Goal: Task Accomplishment & Management: Use online tool/utility

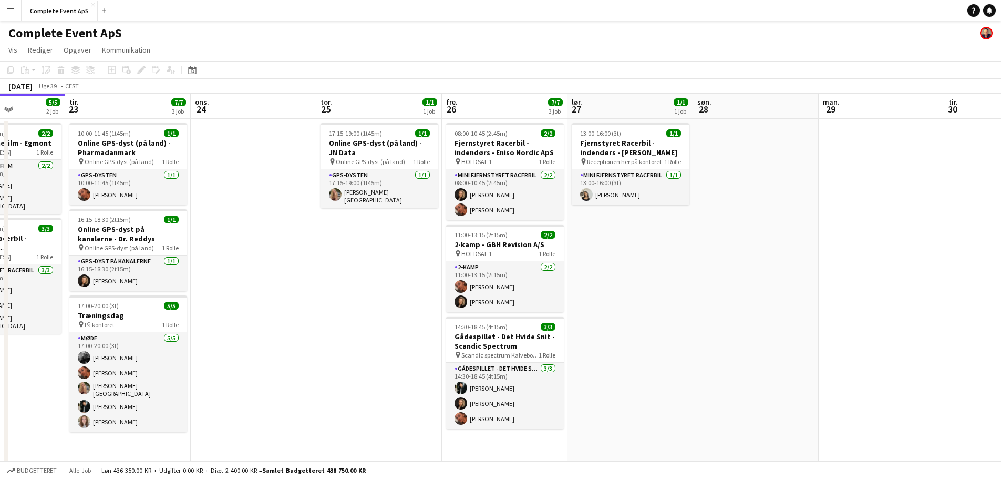
scroll to position [0, 458]
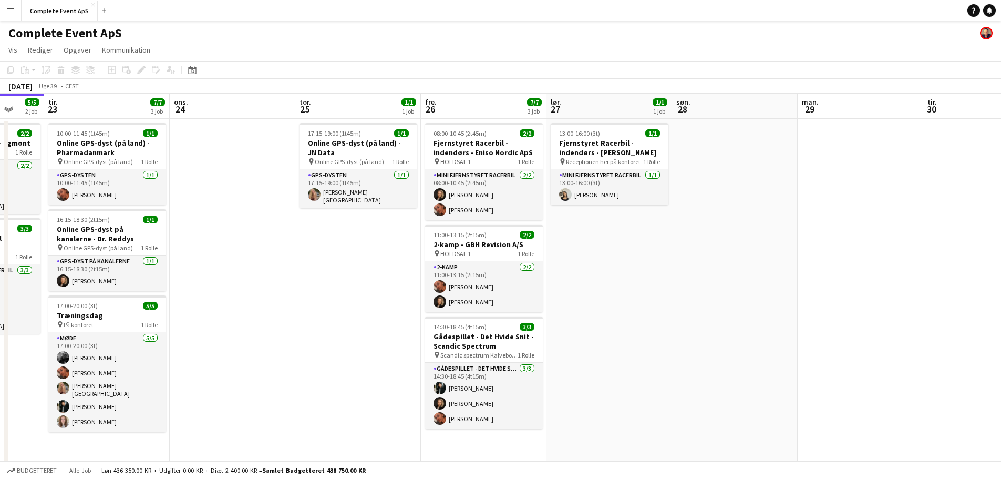
drag, startPoint x: 593, startPoint y: 299, endPoint x: 391, endPoint y: 283, distance: 203.0
click at [391, 283] on app-calendar-viewport "fre. 19 9/9 5 job lør. 20 1/1 1 job søn. 21 man. 22 5/5 2 job tir. 23 7/7 3 job…" at bounding box center [500, 365] width 1001 height 542
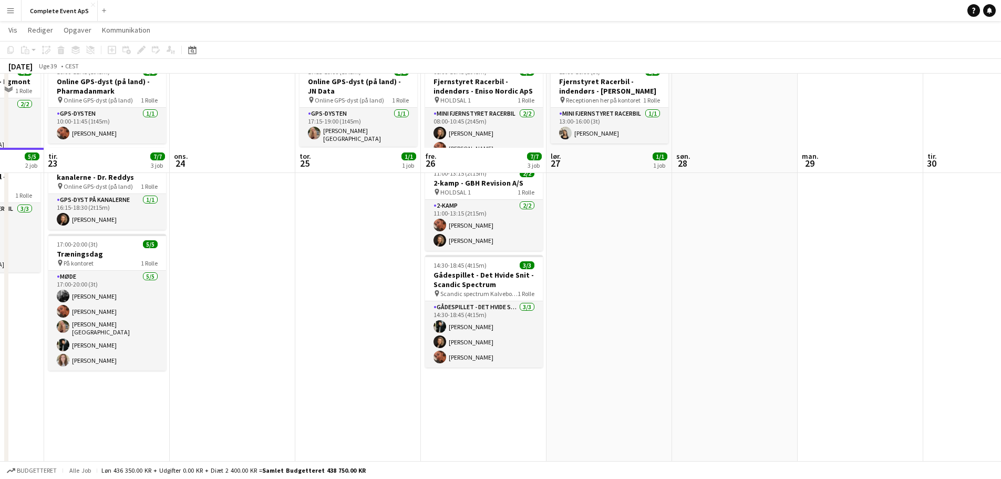
scroll to position [0, 0]
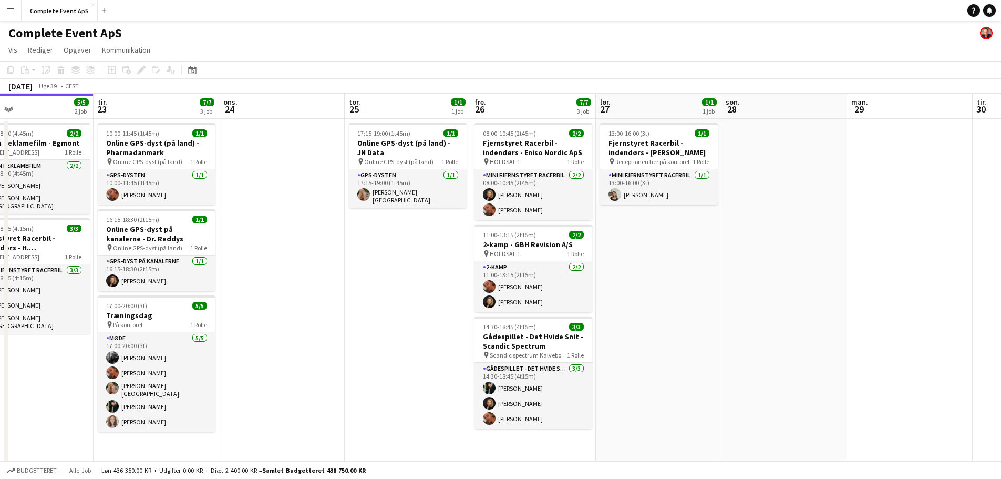
drag, startPoint x: 737, startPoint y: 339, endPoint x: 37, endPoint y: 280, distance: 702.5
click at [37, 280] on app-calendar-viewport "fre. 19 9/9 5 job lør. 20 1/1 1 job søn. 21 man. 22 5/5 2 job tir. 23 7/7 3 job…" at bounding box center [500, 365] width 1001 height 542
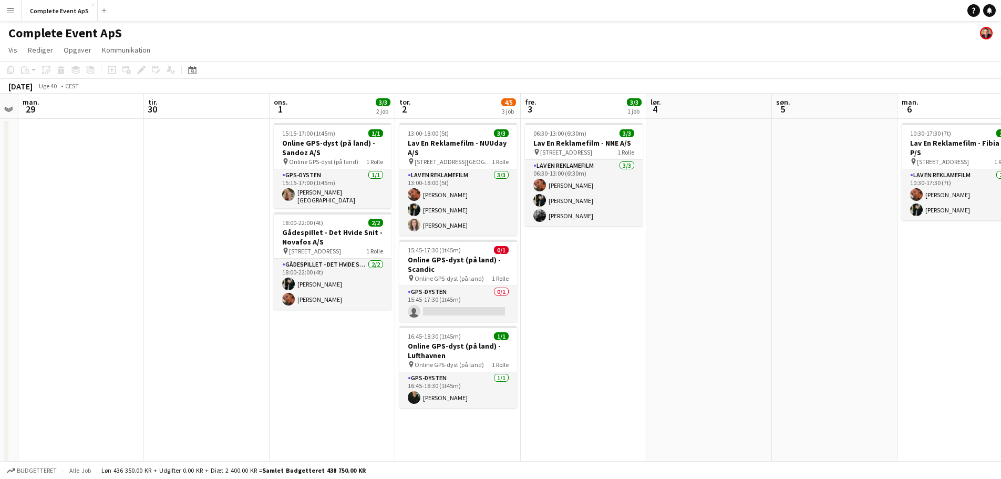
drag, startPoint x: 890, startPoint y: 259, endPoint x: 0, endPoint y: 207, distance: 891.3
click at [0, 208] on app-calendar-viewport "fre. 26 7/7 3 job lør. 27 1/1 1 job søn. 28 man. 29 tir. 30 ons. 1 3/3 2 job to…" at bounding box center [500, 365] width 1001 height 542
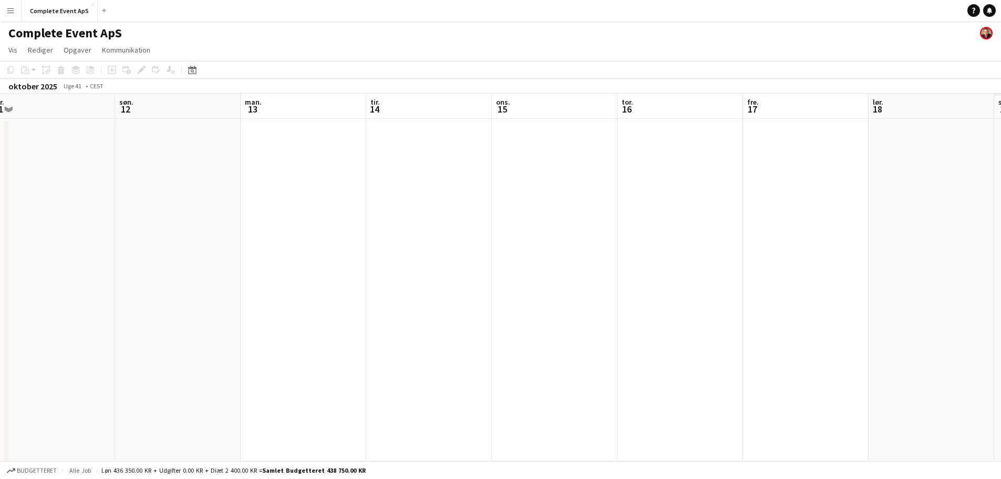
drag, startPoint x: 825, startPoint y: 299, endPoint x: 327, endPoint y: 292, distance: 497.2
click at [239, 281] on app-calendar-viewport "tir. 7 ons. 8 2/2 1 job tor. 9 5/6 3 job fre. 10 4/4 2 job lør. 11 søn. 12 man.…" at bounding box center [500, 365] width 1001 height 542
drag, startPoint x: 655, startPoint y: 292, endPoint x: 4, endPoint y: 253, distance: 652.9
click at [18, 256] on app-calendar-viewport "tir. 7 ons. 8 2/2 1 job tor. 9 5/6 3 job fre. 10 4/4 2 job lør. 11 søn. 12 man.…" at bounding box center [500, 365] width 1001 height 542
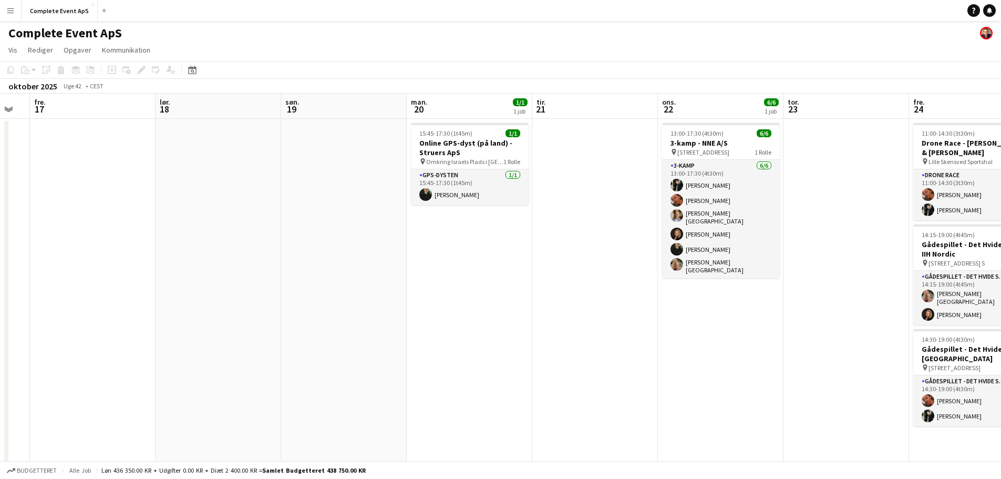
drag, startPoint x: 519, startPoint y: 288, endPoint x: 235, endPoint y: 277, distance: 284.0
click at [0, 248] on app-calendar-viewport "man. 13 tir. 14 ons. 15 tor. 16 fre. 17 lør. 18 søn. 19 man. 20 1/1 1 job tir. …" at bounding box center [500, 365] width 1001 height 542
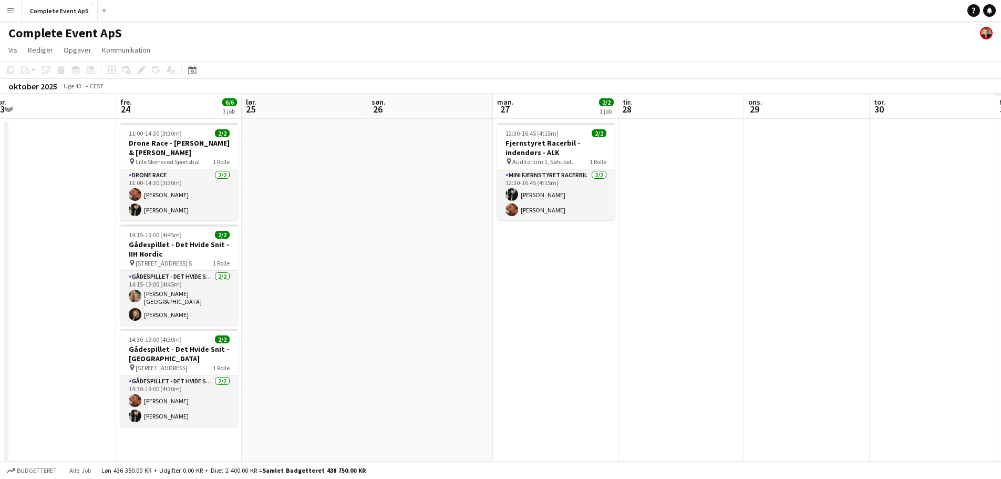
drag, startPoint x: 495, startPoint y: 313, endPoint x: 202, endPoint y: 274, distance: 295.9
click at [0, 252] on app-calendar-viewport "søn. 19 man. 20 1/1 1 job tir. 21 ons. 22 6/6 1 job tor. 23 fre. 24 6/6 3 job l…" at bounding box center [500, 365] width 1001 height 542
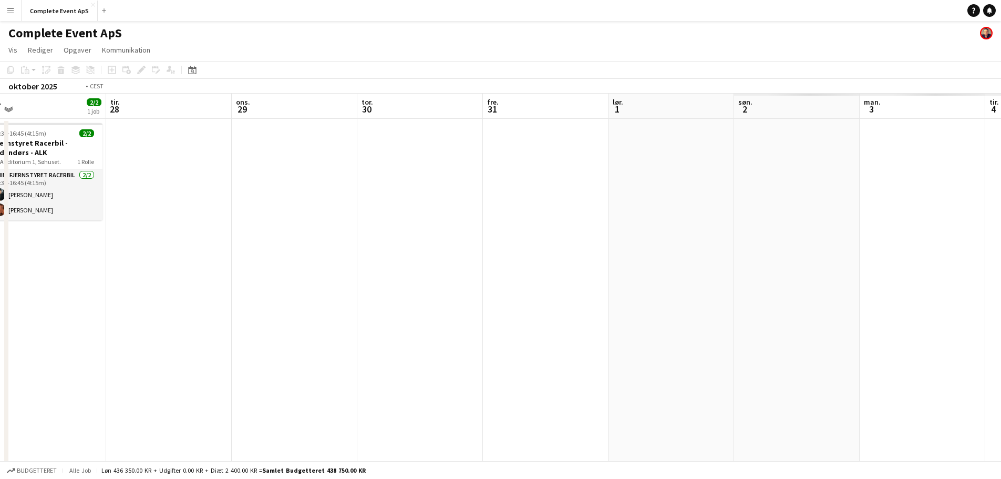
drag, startPoint x: 613, startPoint y: 292, endPoint x: 0, endPoint y: 211, distance: 618.6
click at [0, 215] on app-calendar-viewport "tor. 23 fre. 24 6/6 3 job lør. 25 søn. 26 man. 27 2/2 1 job tir. 28 ons. 29 tor…" at bounding box center [500, 365] width 1001 height 542
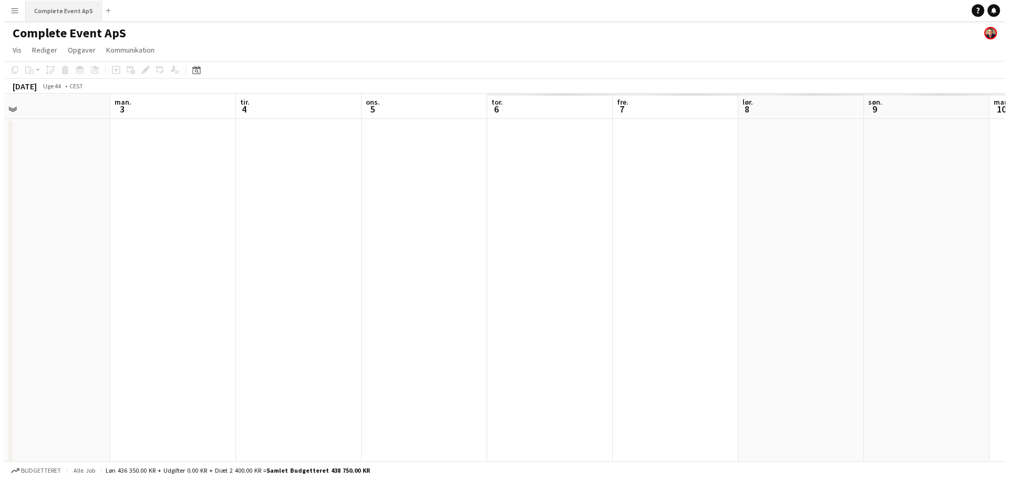
scroll to position [0, 288]
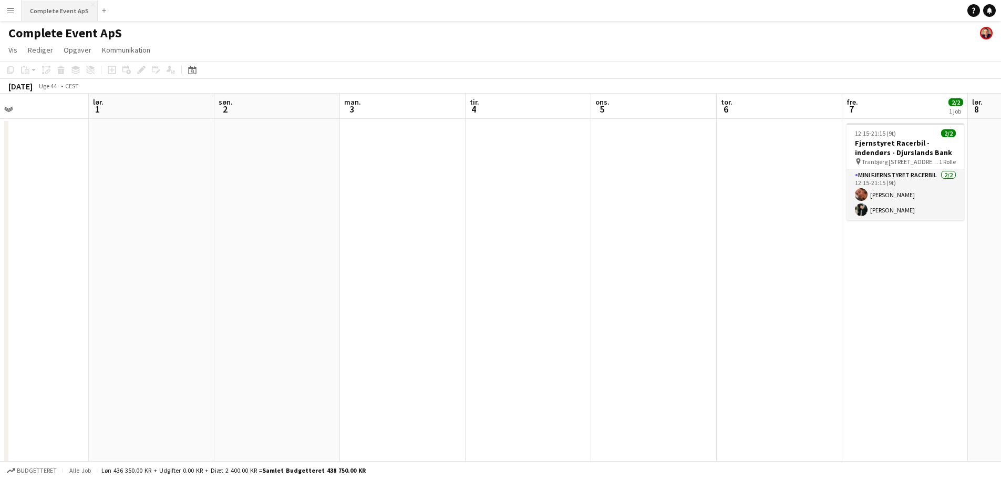
click at [57, 10] on button "Complete Event ApS Luk" at bounding box center [60, 11] width 76 height 20
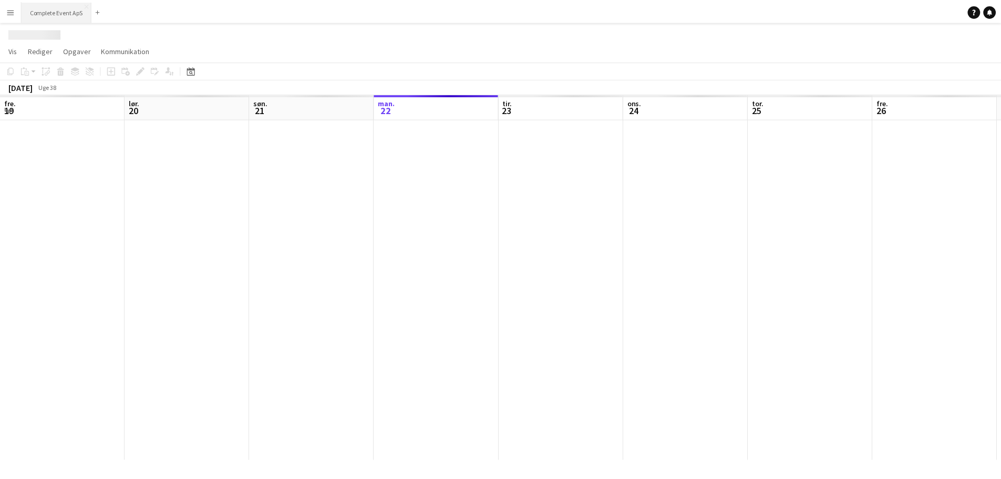
scroll to position [0, 251]
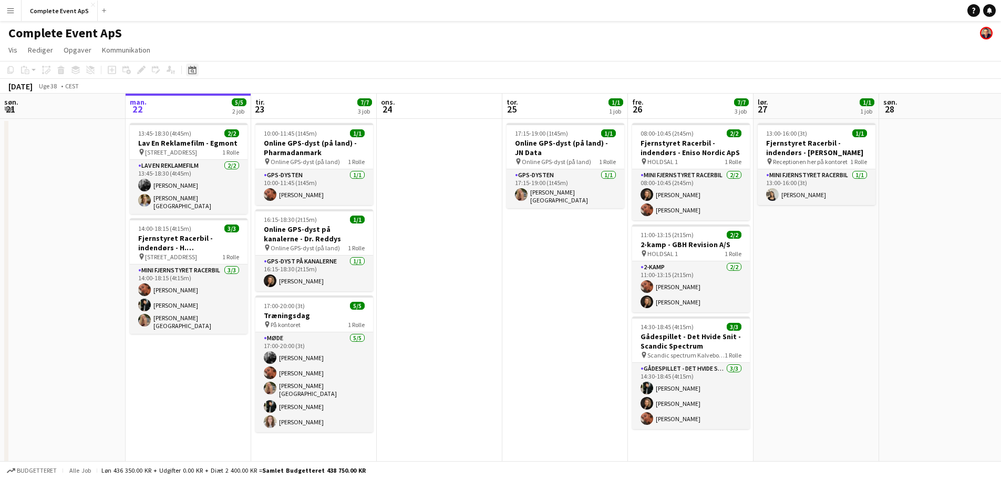
click at [190, 67] on icon "Datovælger" at bounding box center [192, 70] width 8 height 8
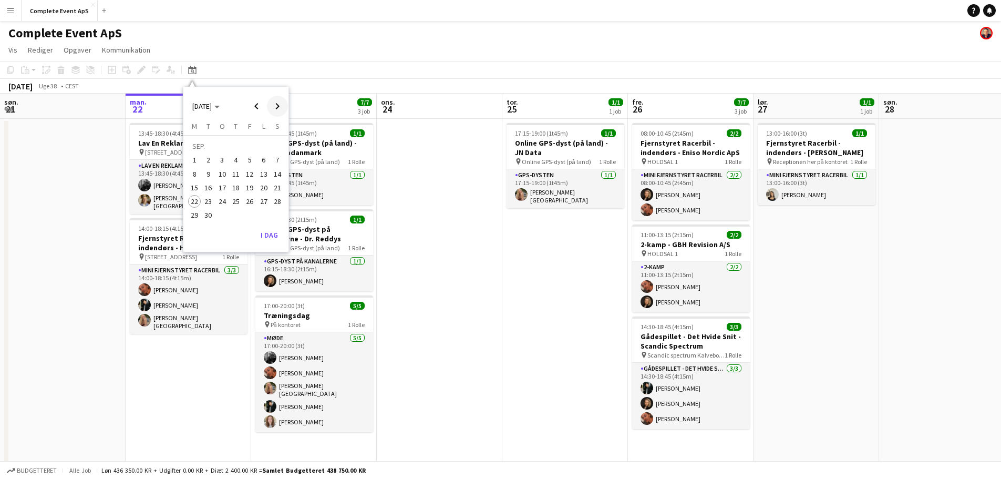
click at [280, 105] on span "Next month" at bounding box center [277, 106] width 21 height 21
click at [273, 107] on span "Next month" at bounding box center [277, 106] width 21 height 21
click at [225, 157] on span "3" at bounding box center [222, 160] width 13 height 13
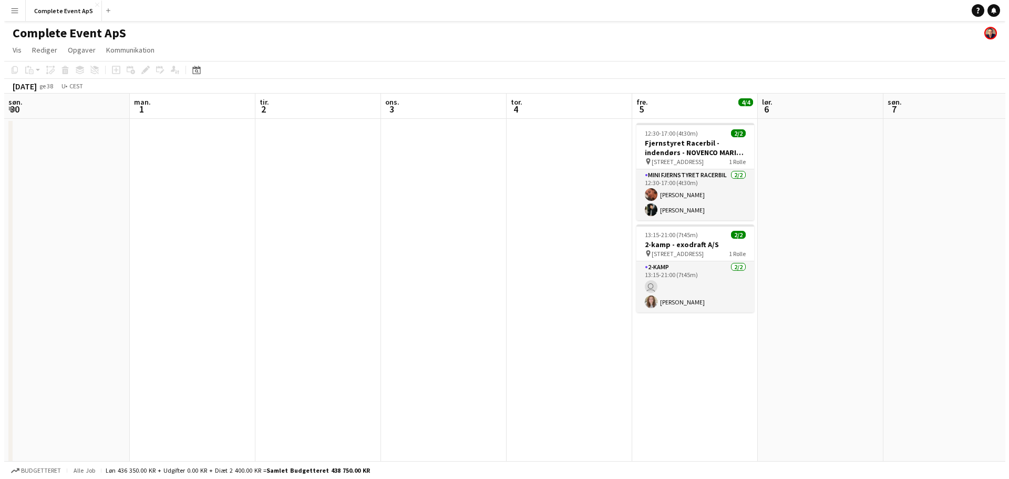
scroll to position [0, 362]
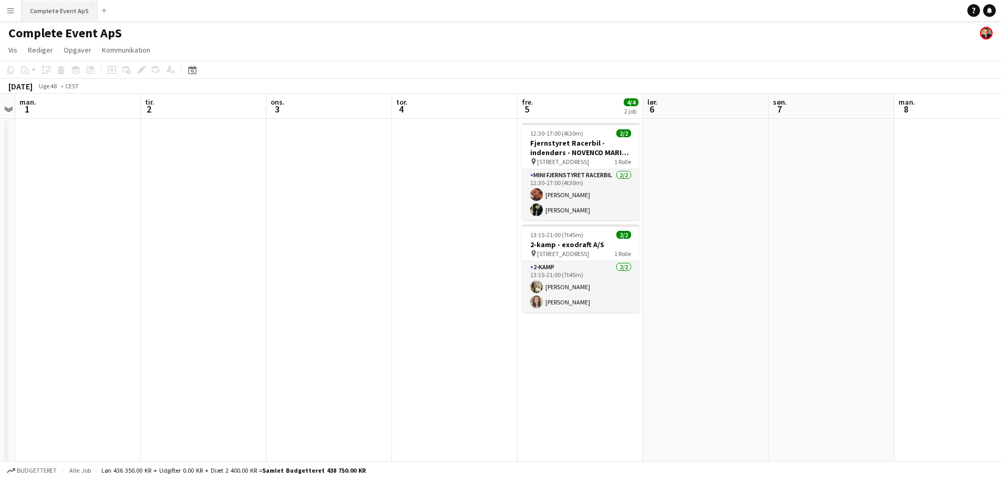
click at [53, 6] on button "Complete Event ApS Luk" at bounding box center [60, 11] width 76 height 20
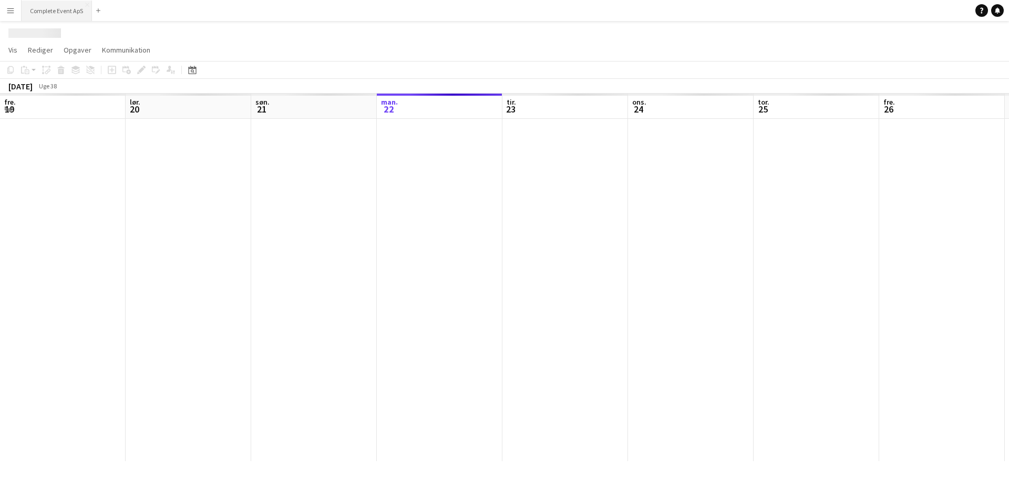
scroll to position [0, 251]
